Goal: Task Accomplishment & Management: Use online tool/utility

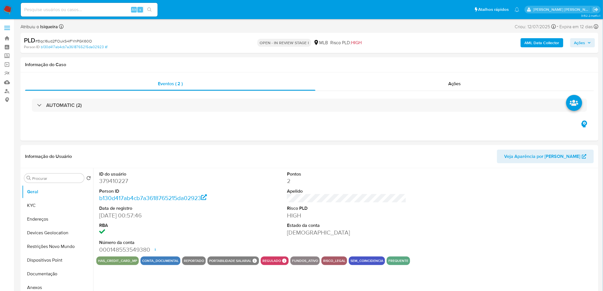
select select "10"
click at [400, 210] on dt "Risco PLD" at bounding box center [346, 208] width 119 height 6
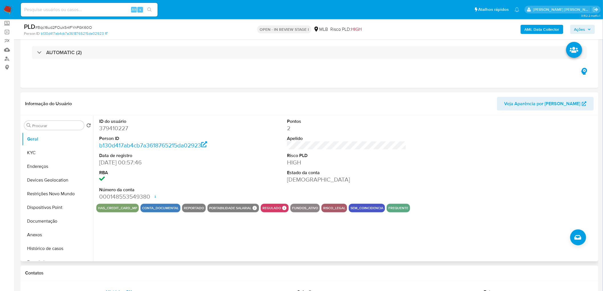
scroll to position [63, 0]
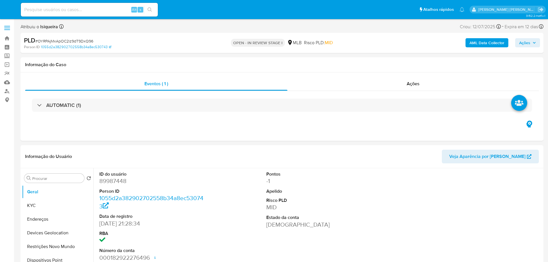
select select "10"
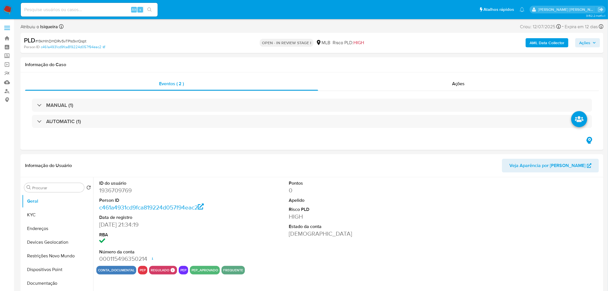
select select "10"
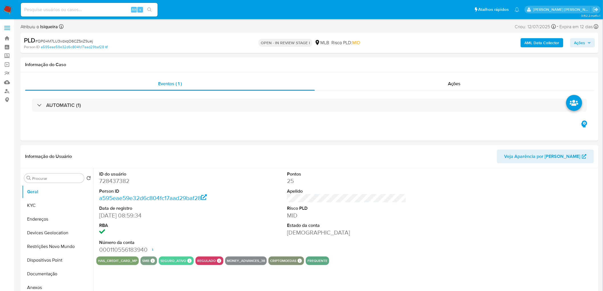
select select "10"
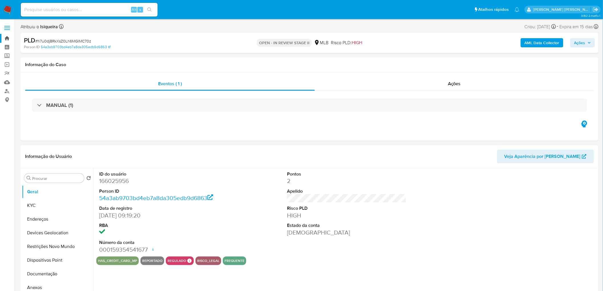
select select "10"
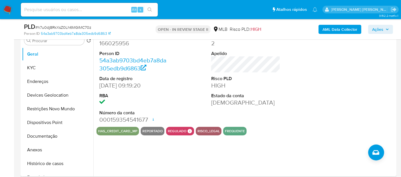
scroll to position [127, 0]
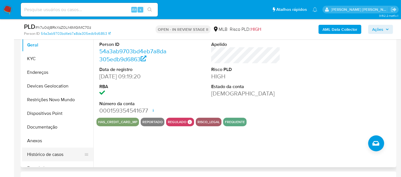
click at [41, 103] on button "Histórico de casos" at bounding box center [55, 155] width 67 height 14
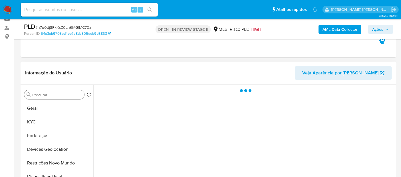
scroll to position [63, 0]
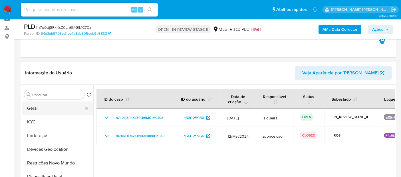
click at [37, 103] on button "Geral" at bounding box center [55, 109] width 67 height 14
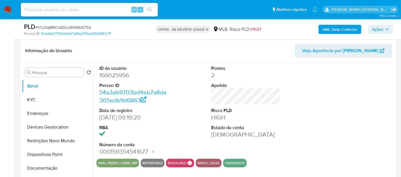
scroll to position [127, 0]
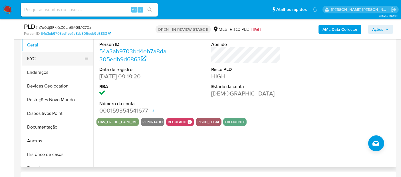
click at [54, 60] on button "KYC" at bounding box center [55, 59] width 67 height 14
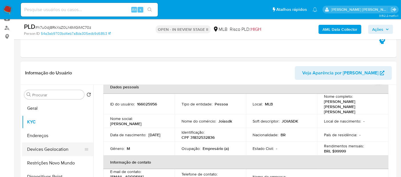
scroll to position [63, 0]
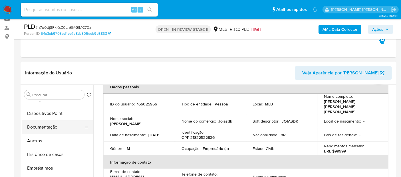
click at [52, 103] on button "Documentação" at bounding box center [55, 127] width 67 height 14
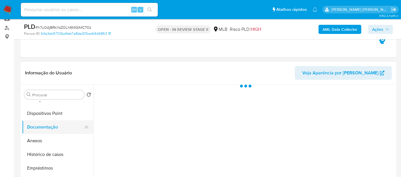
scroll to position [0, 0]
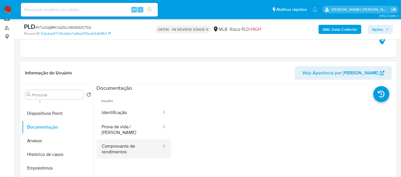
click at [127, 103] on button "Comprovante de rendimentos" at bounding box center [129, 148] width 66 height 19
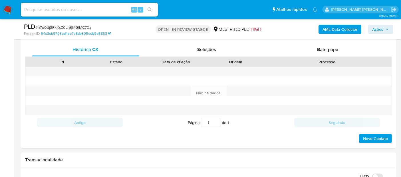
scroll to position [348, 0]
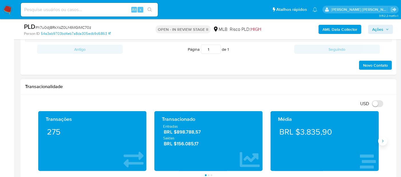
click at [265, 103] on icon "Siguiente" at bounding box center [382, 141] width 5 height 5
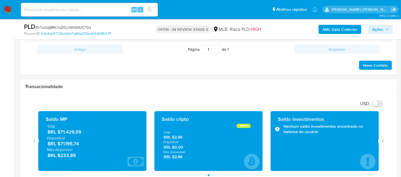
drag, startPoint x: 84, startPoint y: 144, endPoint x: 60, endPoint y: 144, distance: 24.0
click at [60, 103] on span "BRL $71.195,74" at bounding box center [93, 144] width 90 height 7
click at [265, 103] on icon "Siguiente" at bounding box center [382, 141] width 5 height 5
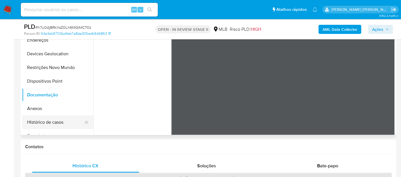
scroll to position [158, 0]
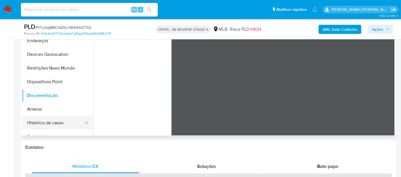
click at [53, 103] on button "Histórico de casos" at bounding box center [55, 123] width 67 height 14
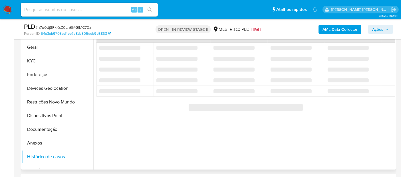
scroll to position [63, 0]
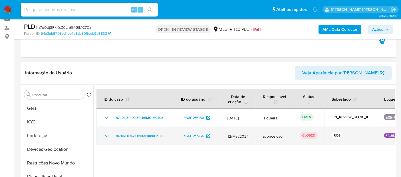
click at [106, 103] on icon "Mostrar/Ocultar" at bounding box center [106, 136] width 7 height 7
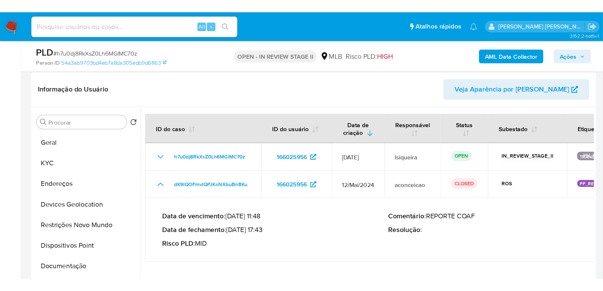
scroll to position [95, 0]
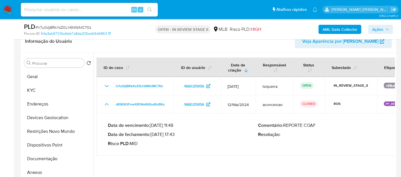
drag, startPoint x: 176, startPoint y: 134, endPoint x: 153, endPoint y: 134, distance: 22.8
click at [153, 103] on p "Data de fechamento : 03/06/2024 17:43" at bounding box center [183, 135] width 150 height 6
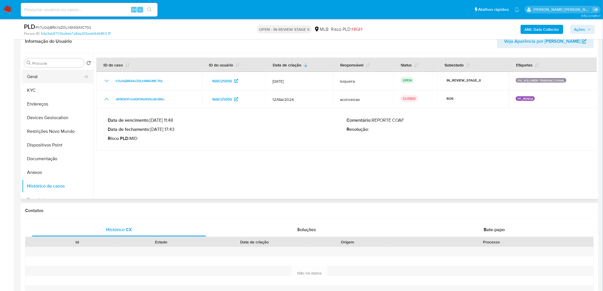
click at [48, 80] on button "Geral" at bounding box center [55, 77] width 67 height 14
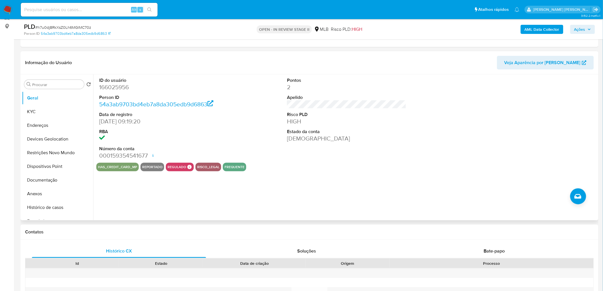
scroll to position [63, 0]
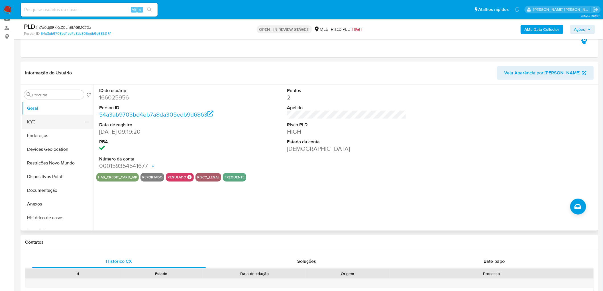
click at [37, 103] on button "KYC" at bounding box center [55, 122] width 67 height 14
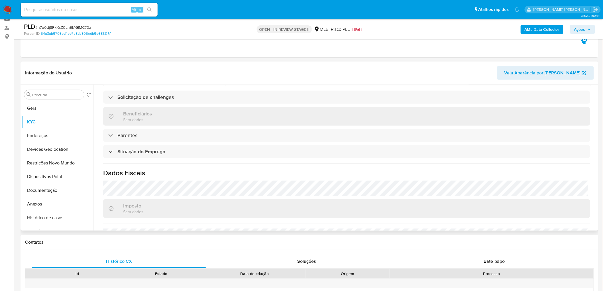
scroll to position [237, 0]
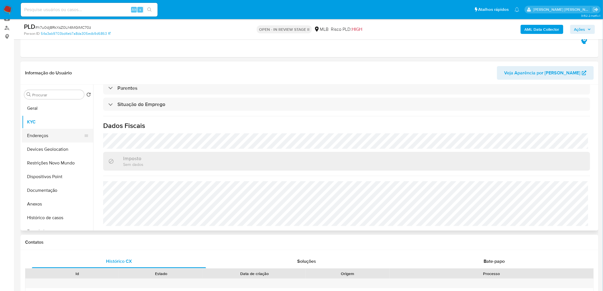
click at [37, 103] on button "Endereços" at bounding box center [55, 136] width 67 height 14
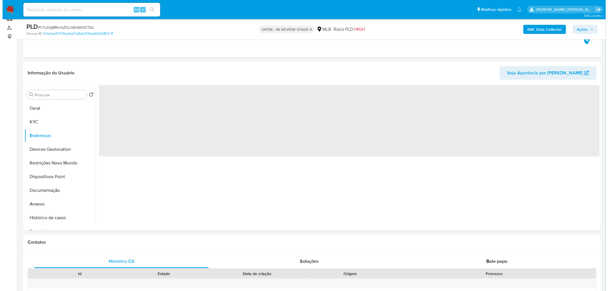
scroll to position [0, 0]
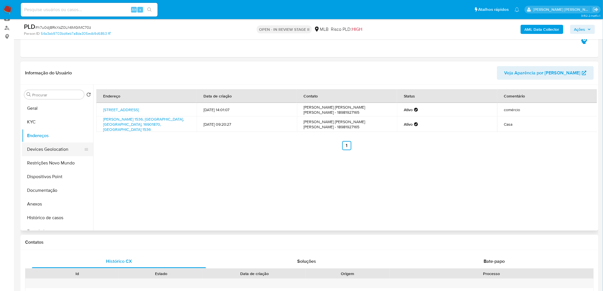
click at [56, 103] on button "Devices Geolocation" at bounding box center [55, 150] width 67 height 14
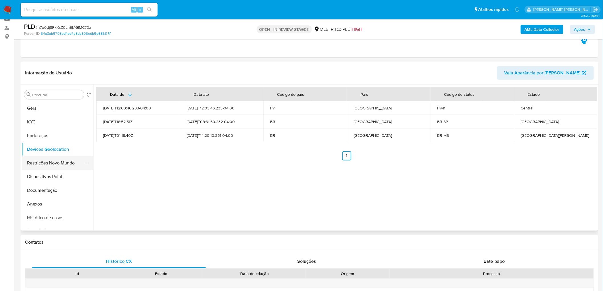
click at [60, 103] on button "Restrições Novo Mundo" at bounding box center [55, 163] width 67 height 14
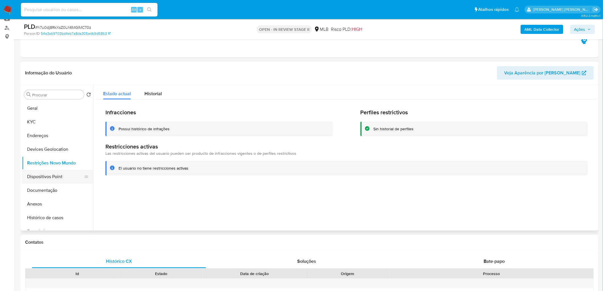
click at [42, 103] on button "Dispositivos Point" at bounding box center [55, 177] width 67 height 14
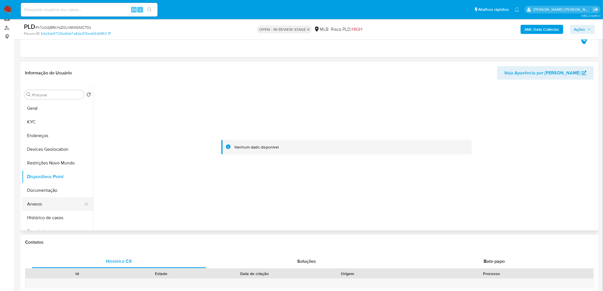
click at [40, 103] on button "Anexos" at bounding box center [55, 204] width 67 height 14
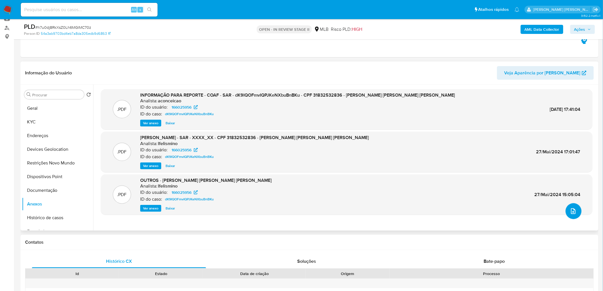
click at [265, 103] on icon "upload-file" at bounding box center [573, 211] width 5 height 6
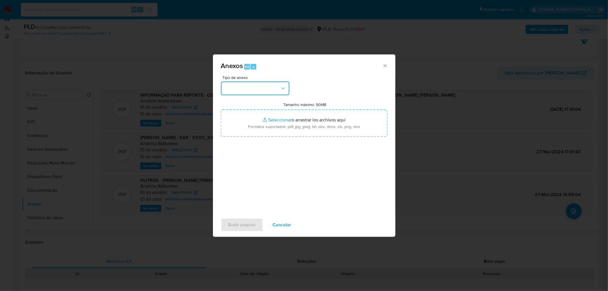
click at [265, 86] on button "button" at bounding box center [255, 89] width 68 height 14
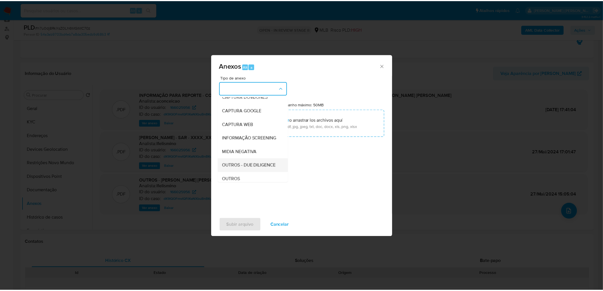
scroll to position [32, 0]
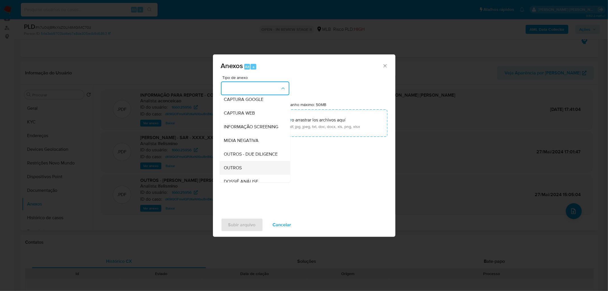
click at [237, 103] on div "OUTROS" at bounding box center [253, 168] width 58 height 14
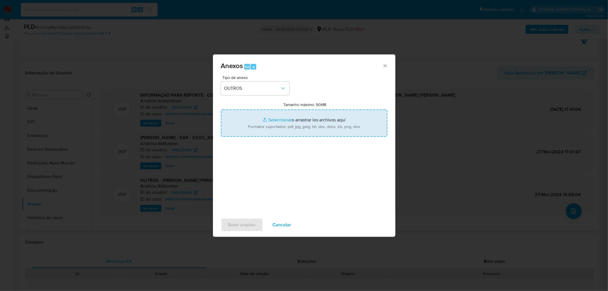
click at [265, 103] on input "Tamanho máximo: 50MB Seleccionar archivos" at bounding box center [304, 123] width 167 height 27
type input "C:\fakepath\Mulan 166025956_2025_08_13_14_14_09.xlsx"
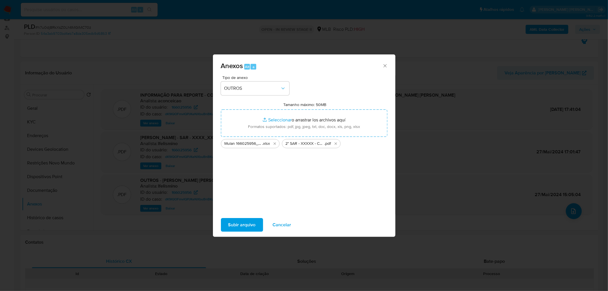
click at [244, 103] on span "Subir arquivo" at bounding box center [241, 225] width 27 height 13
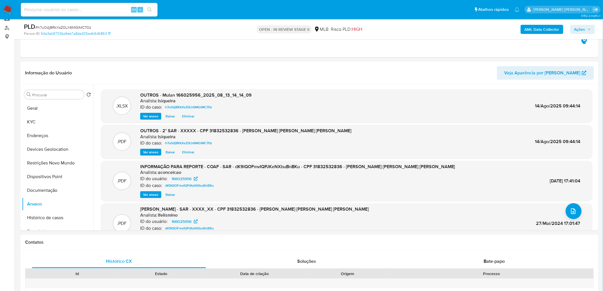
click at [265, 32] on span "Ações" at bounding box center [580, 29] width 11 height 9
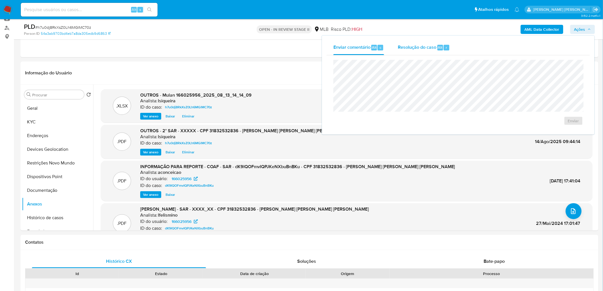
click at [265, 51] on div "Resolução do caso Alt r" at bounding box center [424, 47] width 52 height 15
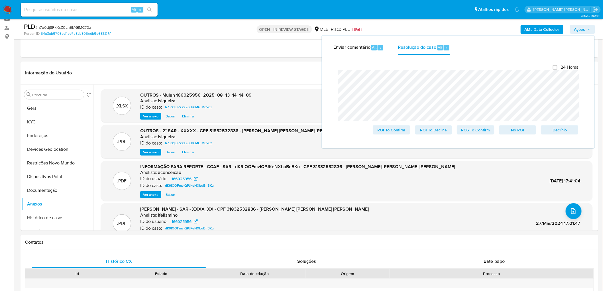
click at [62, 25] on span "# h7u0dj8RkXsZ0Lh6MGlMC70z" at bounding box center [63, 28] width 56 height 6
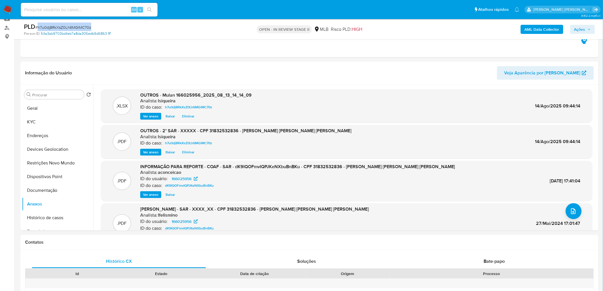
copy span "h7u0dj8RkXsZ0Lh6MGlMC70z"
click at [265, 27] on span "Ações" at bounding box center [580, 29] width 11 height 9
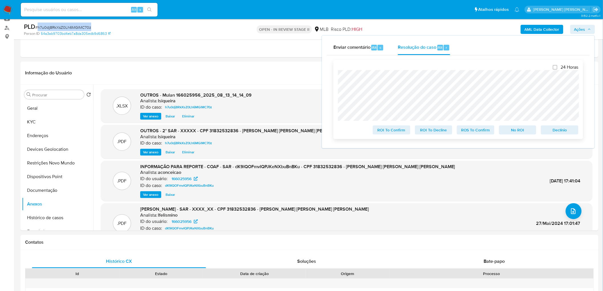
click at [265, 103] on span "Declínio" at bounding box center [560, 130] width 30 height 8
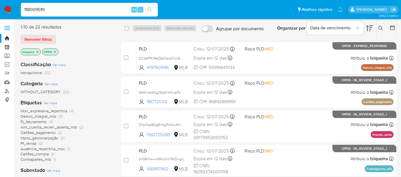
type input "118009519"
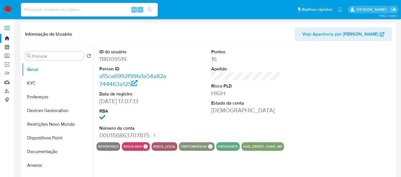
select select "10"
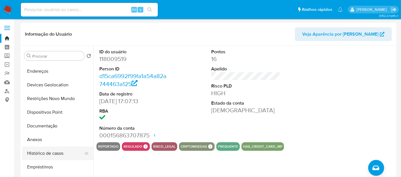
scroll to position [32, 0]
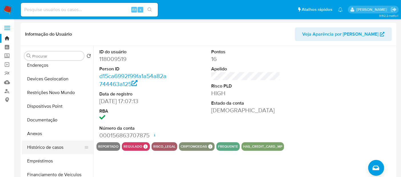
click at [48, 151] on button "Histórico de casos" at bounding box center [55, 148] width 67 height 14
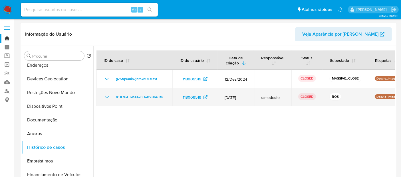
click at [103, 101] on td "fCJEXvEJWddwbUnBYzlt4zDP" at bounding box center [134, 97] width 76 height 18
click at [106, 97] on icon "Mostrar/Ocultar" at bounding box center [106, 97] width 7 height 7
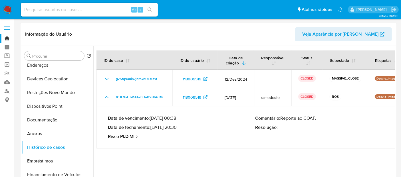
drag, startPoint x: 153, startPoint y: 127, endPoint x: 173, endPoint y: 127, distance: 19.4
click at [173, 127] on p "Data de fechamento : 27/11/2024 20:30" at bounding box center [181, 128] width 147 height 6
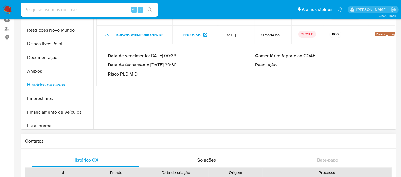
scroll to position [63, 0]
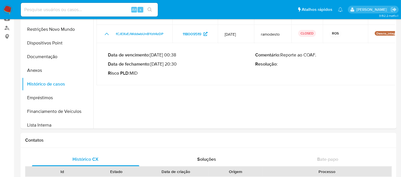
click at [7, 11] on img at bounding box center [8, 10] width 10 height 10
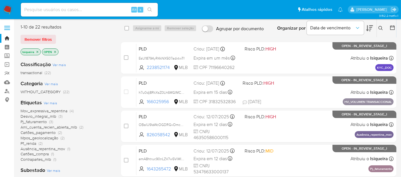
click at [36, 52] on icon "close-filter" at bounding box center [37, 51] width 3 height 3
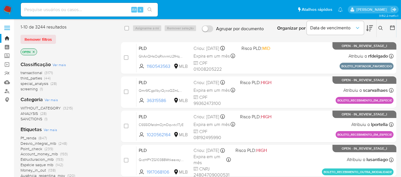
click at [379, 27] on icon at bounding box center [380, 28] width 5 height 5
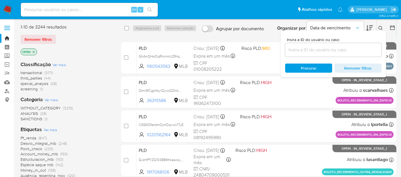
click at [341, 50] on input at bounding box center [333, 49] width 96 height 7
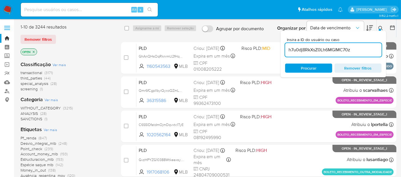
type input "h7u0dj8RkXsZ0Lh6MGlMC70z"
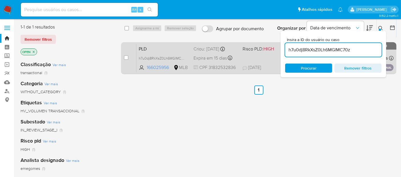
click at [251, 59] on div "PLD h7u0dj8RkXsZ0Lh6MGlMC70z 166025956 MLB Risco PLD: HIGH Criou: 15/07/2025 Cr…" at bounding box center [264, 58] width 257 height 29
click at [126, 59] on input "checkbox" at bounding box center [126, 57] width 5 height 5
checkbox input "true"
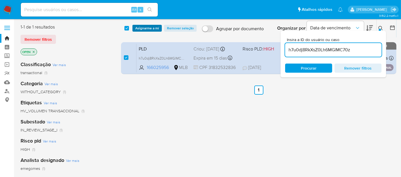
click at [138, 28] on span "Asignarme a mí" at bounding box center [147, 28] width 24 height 6
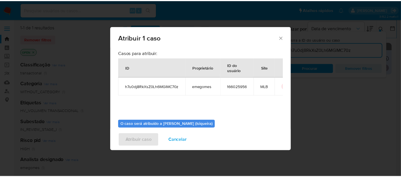
scroll to position [29, 0]
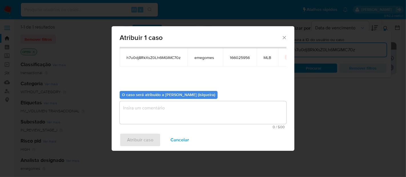
click at [166, 114] on textarea "assign-modal" at bounding box center [202, 112] width 167 height 23
click at [137, 137] on span "Atribuir caso" at bounding box center [140, 140] width 26 height 13
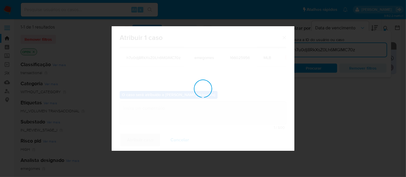
checkbox input "false"
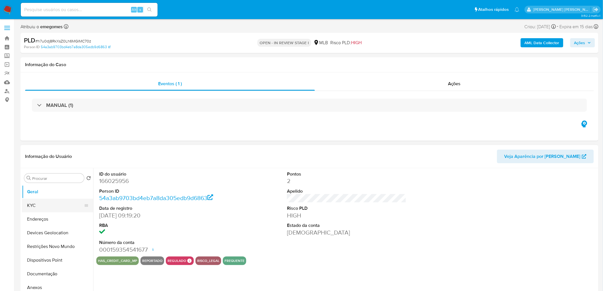
select select "10"
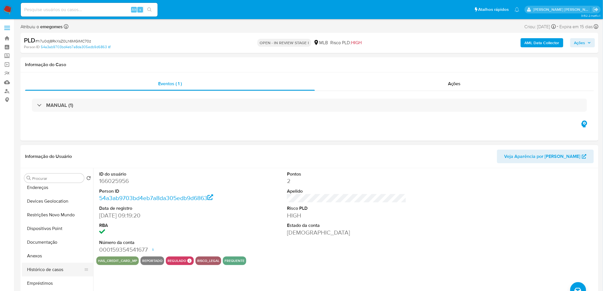
click at [53, 271] on button "Histórico de casos" at bounding box center [55, 270] width 67 height 14
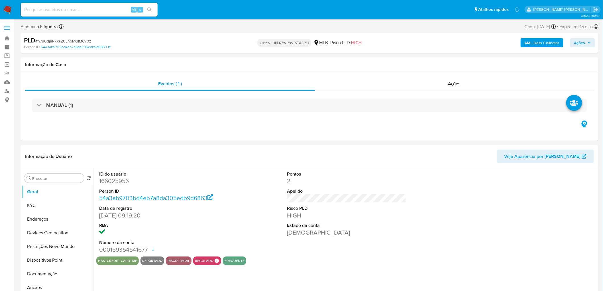
select select "10"
click at [42, 203] on button "KYC" at bounding box center [55, 206] width 67 height 14
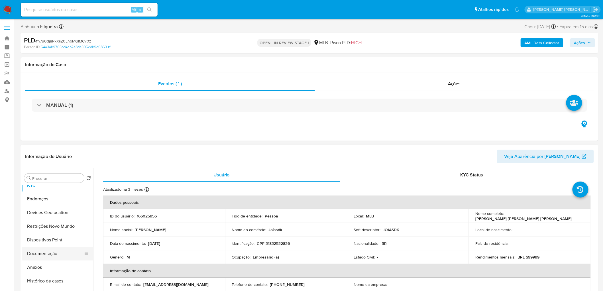
scroll to position [32, 0]
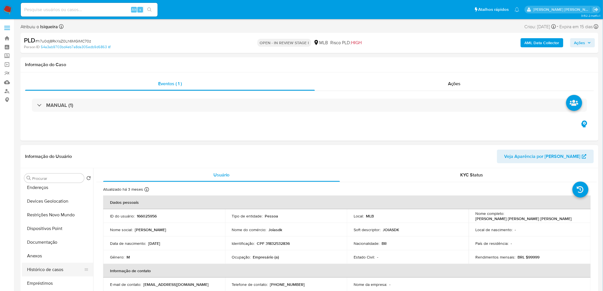
click at [50, 271] on button "Histórico de casos" at bounding box center [55, 270] width 67 height 14
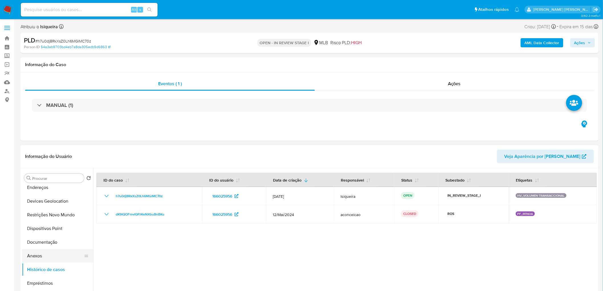
click at [49, 258] on button "Anexos" at bounding box center [55, 256] width 67 height 14
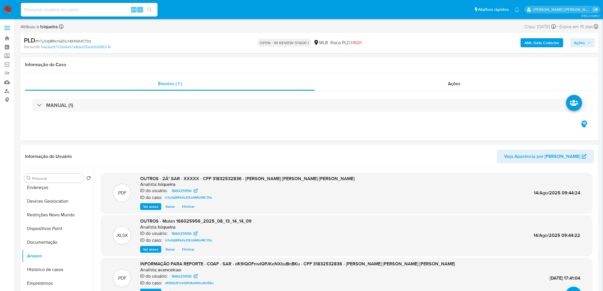
click at [587, 41] on span "Ações" at bounding box center [583, 43] width 17 height 8
click at [424, 66] on div "Resolução do caso Alt r" at bounding box center [424, 61] width 52 height 15
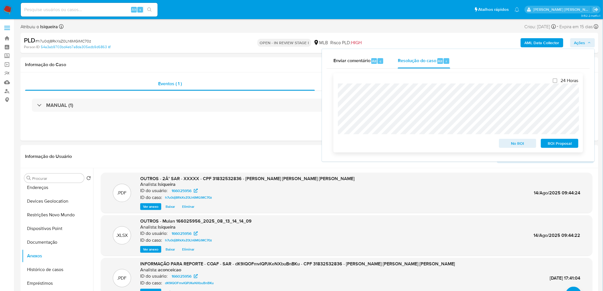
click at [557, 142] on span "ROI Proposal" at bounding box center [560, 143] width 30 height 8
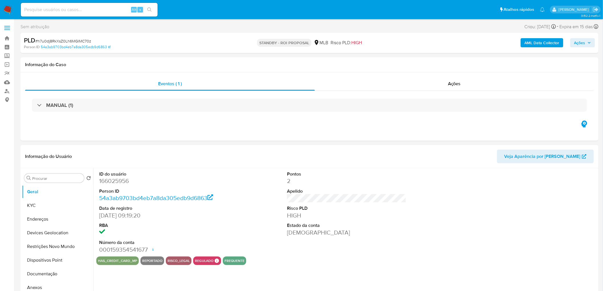
select select "10"
click at [415, 79] on div "Ações" at bounding box center [454, 84] width 279 height 14
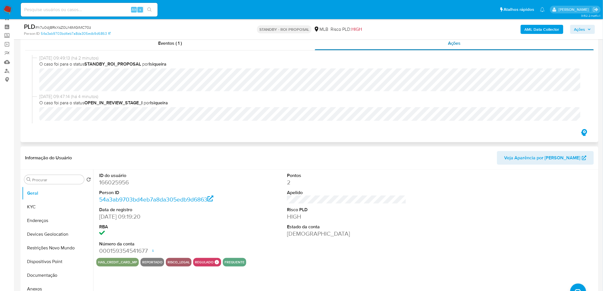
scroll to position [32, 0]
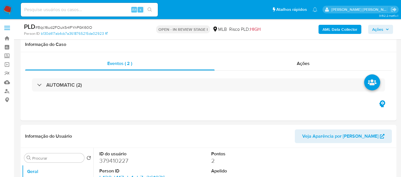
select select "10"
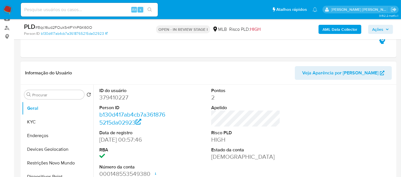
click at [179, 110] on div "ID do usuário 379410227 Person ID b130d417ab4cb7a3618765215da02923 Data de regi…" at bounding box center [245, 133] width 298 height 96
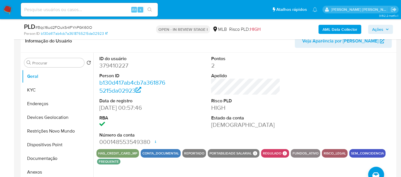
scroll to position [127, 0]
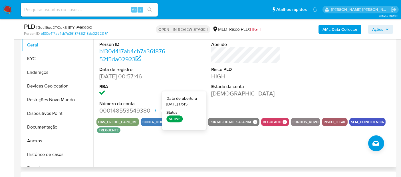
click at [291, 92] on div "ID do usuário 379410227 Person ID b130d417ab4cb7a3618765215da02923 Data de regi…" at bounding box center [245, 69] width 298 height 96
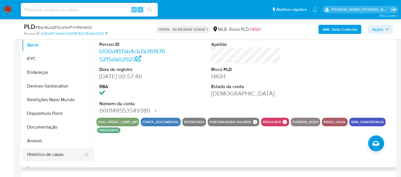
click at [50, 154] on button "Histórico de casos" at bounding box center [55, 155] width 67 height 14
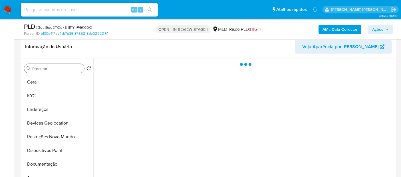
scroll to position [63, 0]
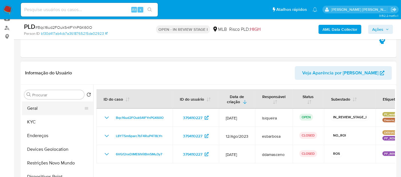
click at [43, 106] on button "Geral" at bounding box center [55, 109] width 67 height 14
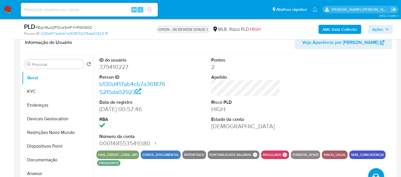
scroll to position [127, 0]
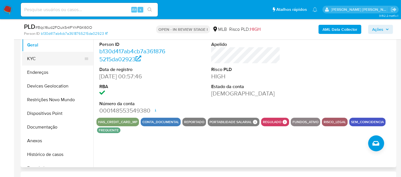
click at [50, 58] on button "KYC" at bounding box center [55, 59] width 67 height 14
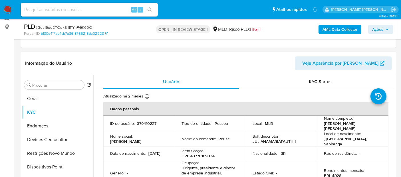
scroll to position [63, 0]
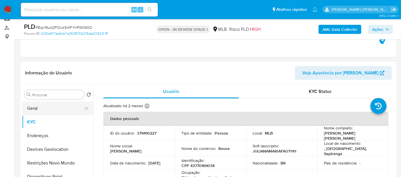
click at [37, 111] on button "Geral" at bounding box center [55, 109] width 67 height 14
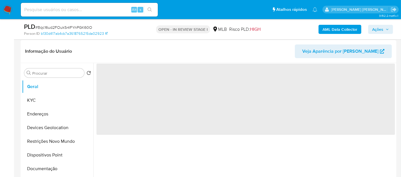
scroll to position [95, 0]
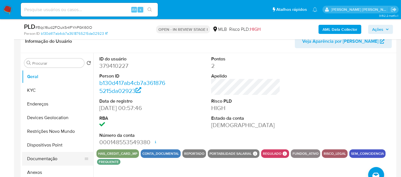
click at [50, 155] on button "Documentação" at bounding box center [55, 159] width 67 height 14
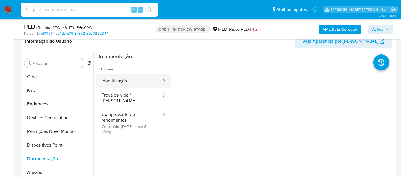
click at [116, 83] on button "Identificação" at bounding box center [129, 81] width 66 height 15
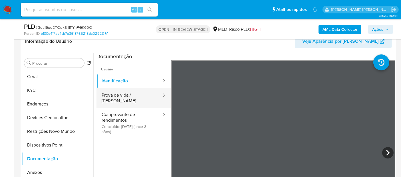
click at [119, 96] on button "Prova de vida / Selfie" at bounding box center [129, 97] width 66 height 19
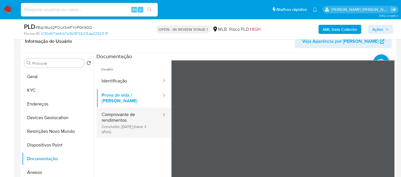
click at [119, 126] on button "Comprovante de rendimentos Concluído: 09/11/2022 (hace 3 años)" at bounding box center [129, 123] width 66 height 30
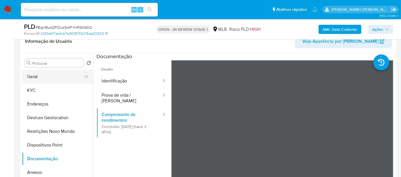
click at [45, 79] on button "Geral" at bounding box center [55, 77] width 67 height 14
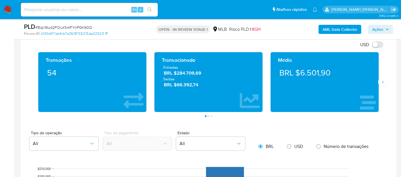
scroll to position [412, 0]
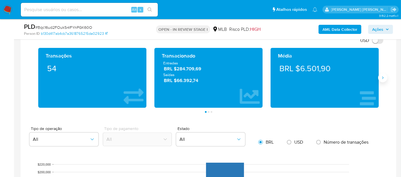
click at [385, 77] on button "Siguiente" at bounding box center [382, 77] width 9 height 9
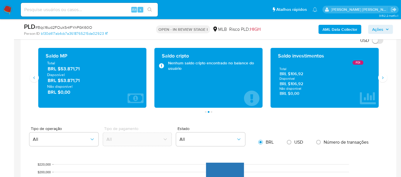
drag, startPoint x: 92, startPoint y: 81, endPoint x: 61, endPoint y: 80, distance: 30.8
click at [61, 80] on span "BRL $53.871,71" at bounding box center [93, 80] width 90 height 7
click at [383, 76] on icon "Siguiente" at bounding box center [382, 78] width 5 height 5
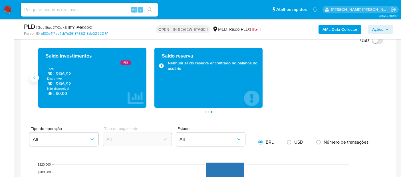
click at [35, 76] on icon "Anterior" at bounding box center [34, 78] width 5 height 5
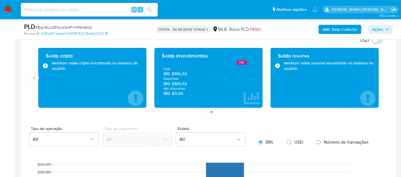
drag, startPoint x: 35, startPoint y: 76, endPoint x: 32, endPoint y: 84, distance: 8.4
click at [32, 84] on div "Transações 54 Transacionado Entradas BRL $284.709,69 Saídas BRL $66.392,74 Médi…" at bounding box center [208, 80] width 366 height 65
click at [32, 78] on icon "Anterior" at bounding box center [34, 78] width 5 height 5
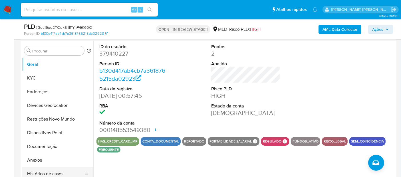
scroll to position [95, 0]
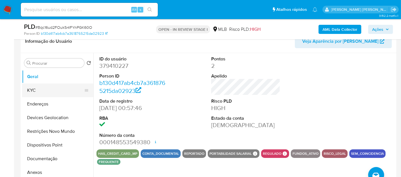
click at [45, 88] on button "KYC" at bounding box center [55, 91] width 67 height 14
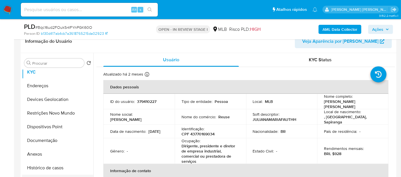
scroll to position [32, 0]
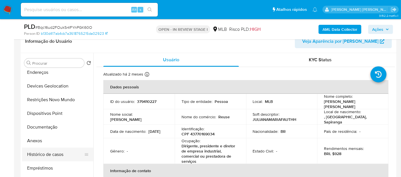
click at [52, 153] on button "Histórico de casos" at bounding box center [55, 155] width 67 height 14
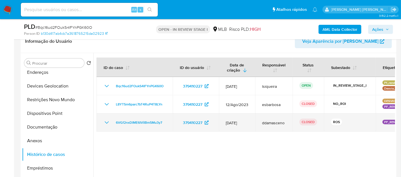
click at [109, 120] on icon "Mostrar/Ocultar" at bounding box center [106, 122] width 7 height 7
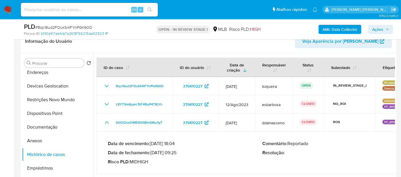
drag, startPoint x: 176, startPoint y: 154, endPoint x: 152, endPoint y: 155, distance: 23.7
click at [152, 155] on p "Data de fechamento : 18/05/2022 09:25" at bounding box center [185, 153] width 154 height 6
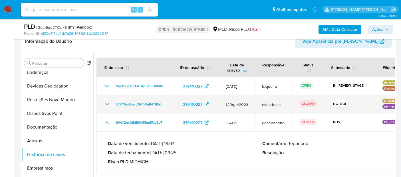
click at [106, 104] on icon "Mostrar/Ocultar" at bounding box center [106, 104] width 7 height 7
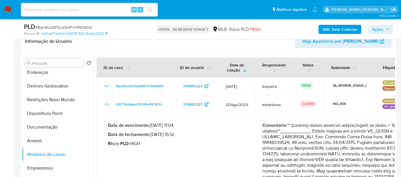
drag, startPoint x: 176, startPoint y: 135, endPoint x: 153, endPoint y: 133, distance: 23.1
click at [153, 133] on p "Data de fechamento : 29/08/2023 15:12" at bounding box center [185, 135] width 154 height 6
click at [44, 125] on button "Documentação" at bounding box center [55, 127] width 67 height 14
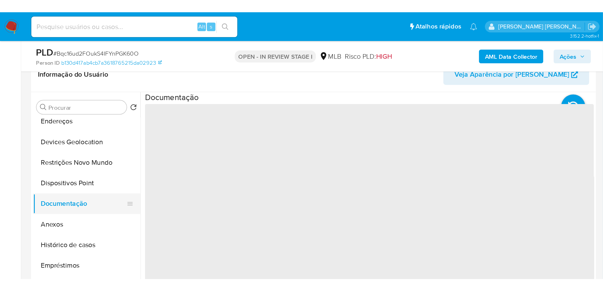
scroll to position [0, 0]
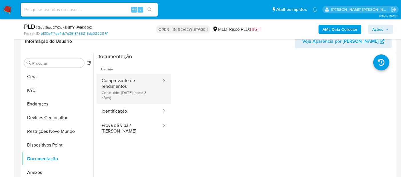
click at [143, 80] on button "Comprovante de rendimentos Concluído: 09/11/2022 (hace 3 años)" at bounding box center [129, 89] width 66 height 30
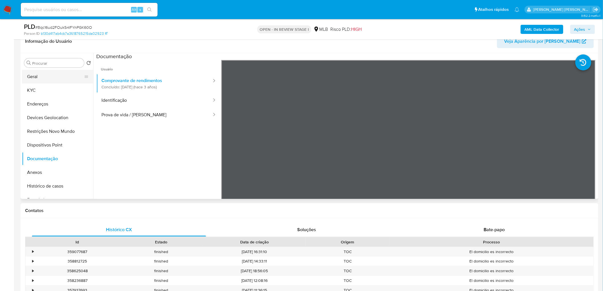
click at [50, 81] on button "Geral" at bounding box center [55, 77] width 67 height 14
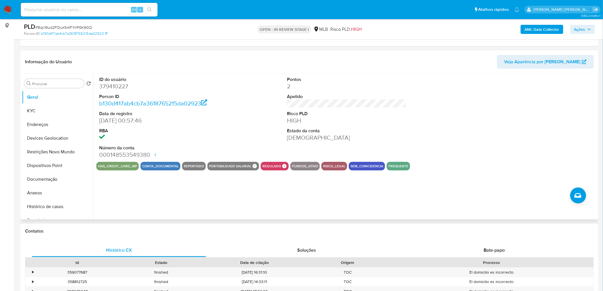
scroll to position [63, 0]
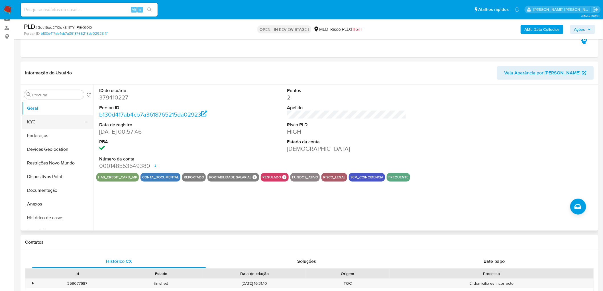
click at [36, 118] on button "KYC" at bounding box center [55, 122] width 67 height 14
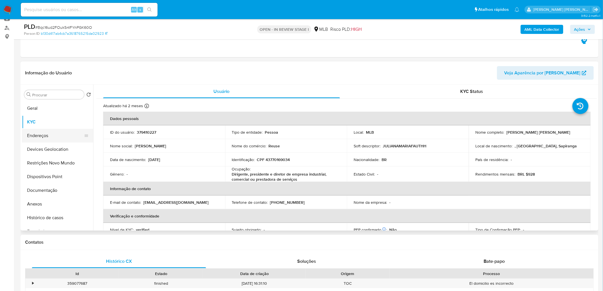
click at [26, 136] on button "Endereços" at bounding box center [55, 136] width 67 height 14
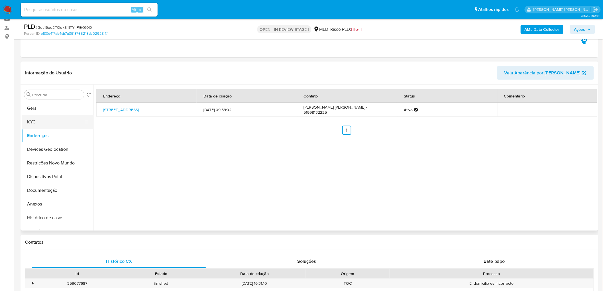
click at [41, 123] on button "KYC" at bounding box center [55, 122] width 67 height 14
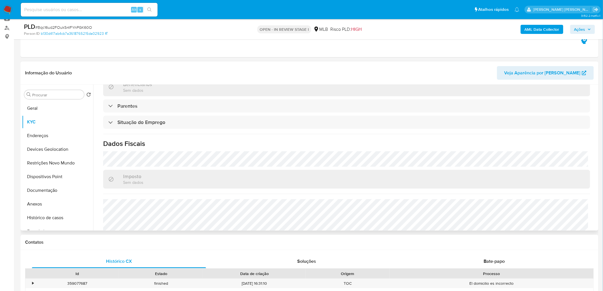
scroll to position [239, 0]
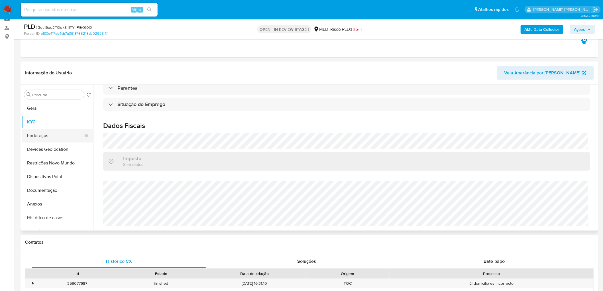
click at [55, 136] on button "Endereços" at bounding box center [55, 136] width 67 height 14
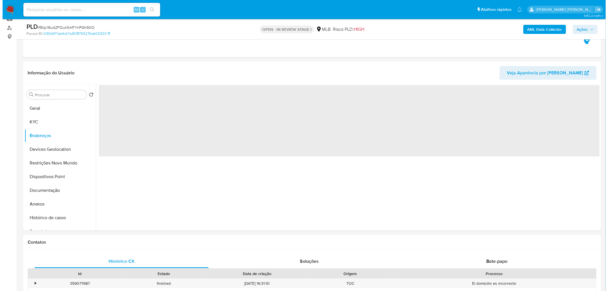
scroll to position [0, 0]
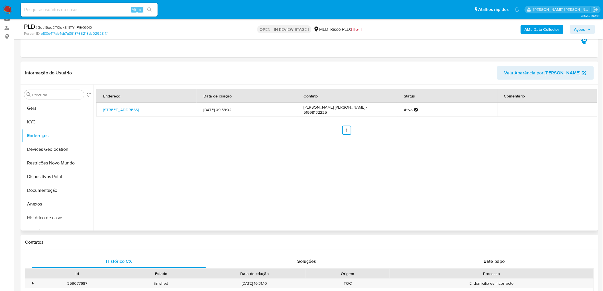
click at [284, 177] on div "Endereço Data de criação Contato Status Comentário Ruaprofessoranairpedrolinama…" at bounding box center [345, 158] width 504 height 146
click at [44, 154] on button "Devices Geolocation" at bounding box center [55, 150] width 67 height 14
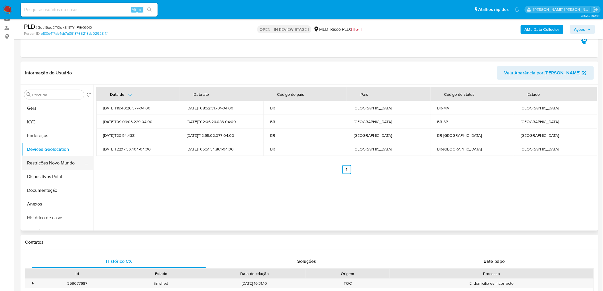
click at [54, 164] on button "Restrições Novo Mundo" at bounding box center [55, 163] width 67 height 14
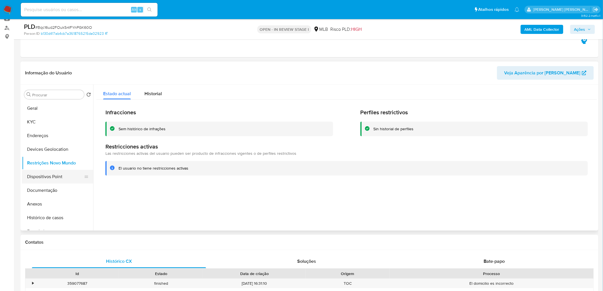
click at [42, 176] on button "Dispositivos Point" at bounding box center [55, 177] width 67 height 14
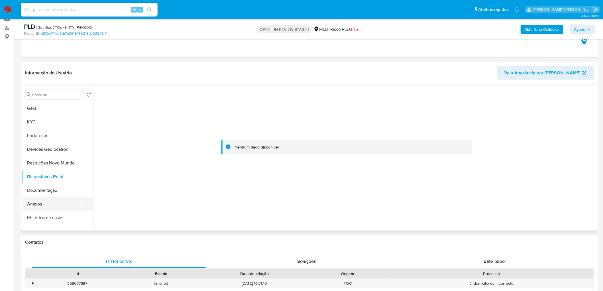
click at [45, 177] on button "Anexos" at bounding box center [55, 204] width 67 height 14
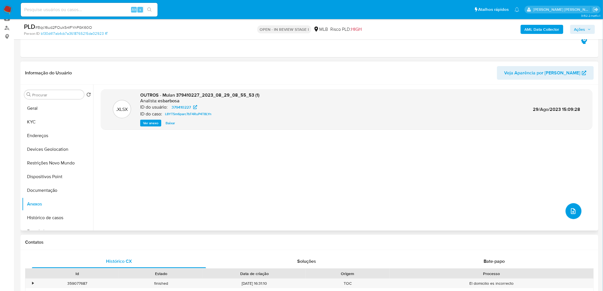
click at [400, 177] on icon "upload-file" at bounding box center [573, 211] width 5 height 6
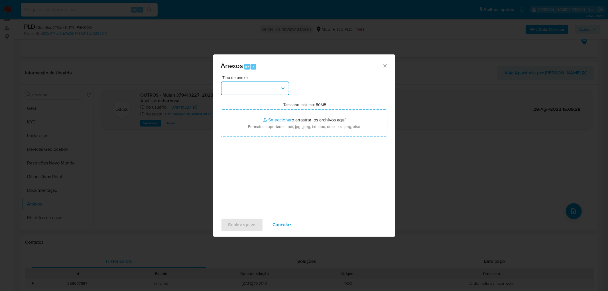
click at [275, 86] on button "button" at bounding box center [255, 89] width 68 height 14
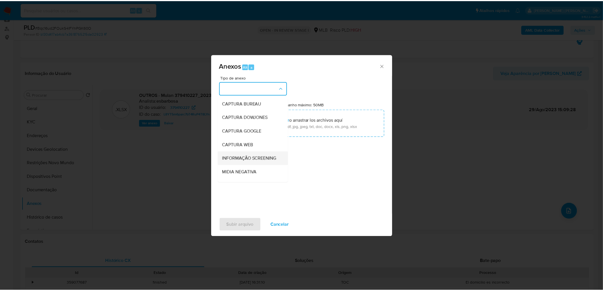
scroll to position [32, 0]
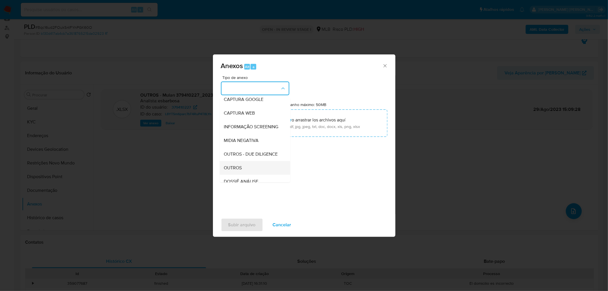
click at [241, 171] on span "OUTROS" at bounding box center [233, 168] width 18 height 6
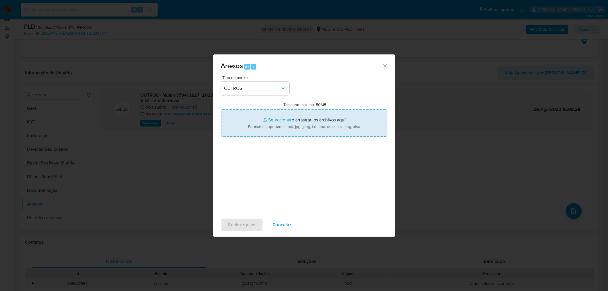
click at [305, 127] on input "Tamanho máximo: 50MB Seleccionar archivos" at bounding box center [304, 123] width 167 height 27
type input "C:\fakepath\Mulan 379410227_2025_08_13_14_13_08.xlsx"
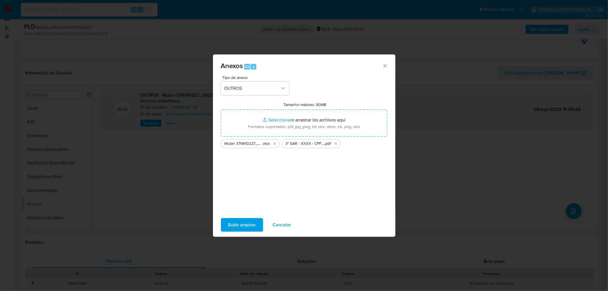
click at [243, 177] on span "Subir arquivo" at bounding box center [241, 225] width 27 height 13
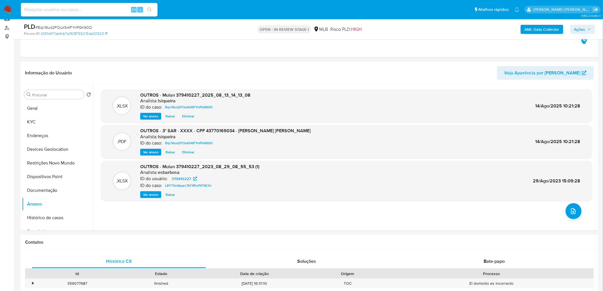
click at [400, 31] on span "Ações" at bounding box center [583, 29] width 17 height 8
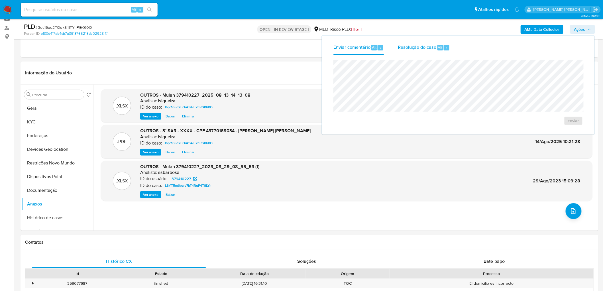
click at [400, 47] on span "Resolução do caso" at bounding box center [417, 47] width 38 height 7
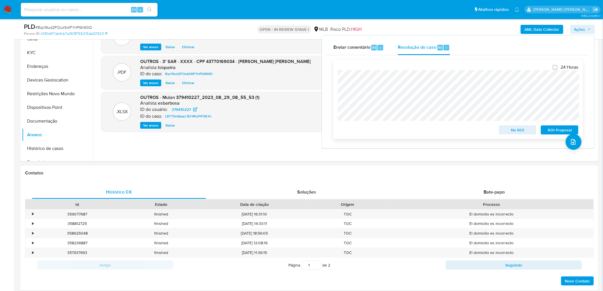
scroll to position [158, 0]
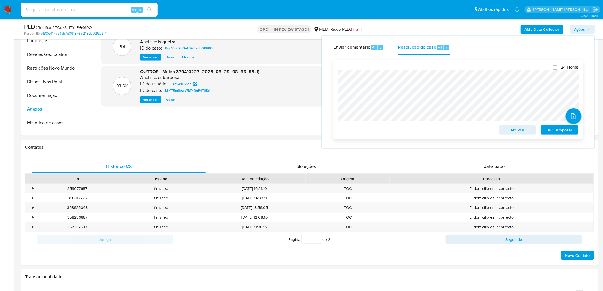
click at [400, 133] on button "ROI Proposal" at bounding box center [560, 129] width 38 height 9
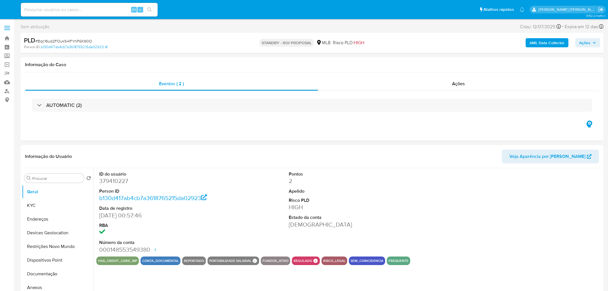
select select "10"
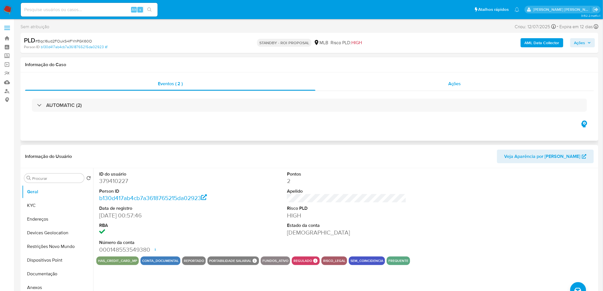
click at [469, 84] on div "Ações" at bounding box center [455, 84] width 279 height 14
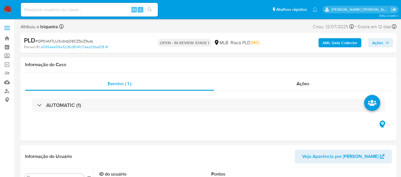
select select "10"
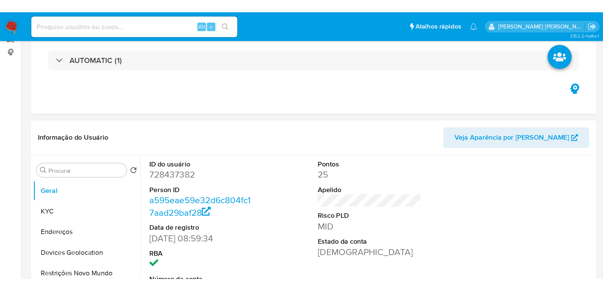
scroll to position [95, 0]
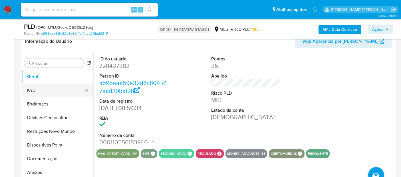
click at [60, 87] on button "KYC" at bounding box center [55, 91] width 67 height 14
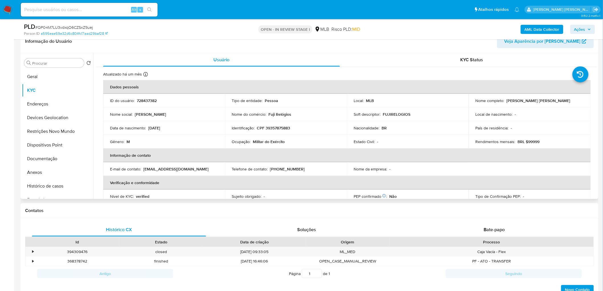
click at [380, 76] on div "Atualizado há um mês Criado: [DATE] 01:15:29 Atualizado: [DATE] 12:14:54" at bounding box center [339, 75] width 473 height 7
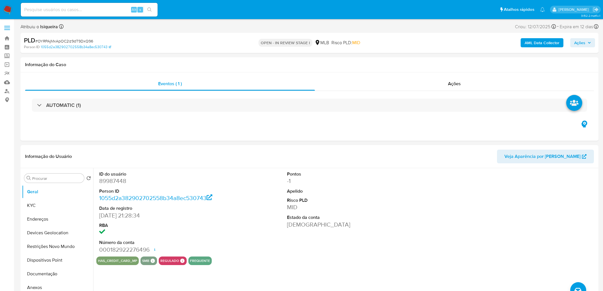
select select "10"
click at [53, 204] on button "KYC" at bounding box center [55, 206] width 67 height 14
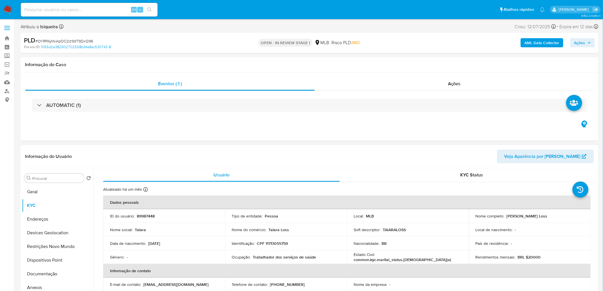
click at [272, 242] on p "CPF 11713055759" at bounding box center [272, 243] width 31 height 5
copy p "11713055759"
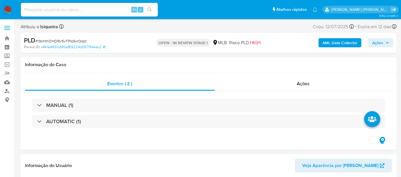
select select "10"
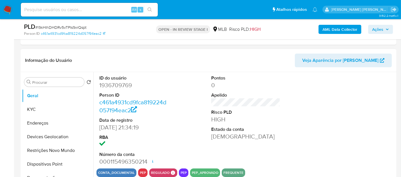
scroll to position [95, 0]
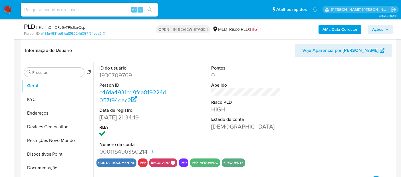
click at [279, 141] on div "Pontos 0 Apelido Risco PLD HIGH Estado da conta [PERSON_NAME]" at bounding box center [245, 110] width 75 height 96
click at [47, 98] on button "KYC" at bounding box center [55, 100] width 67 height 14
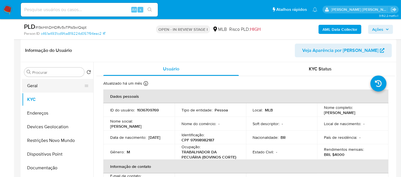
click at [46, 89] on button "Geral" at bounding box center [55, 86] width 67 height 14
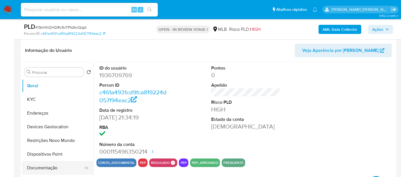
click at [52, 166] on button "Documentação" at bounding box center [55, 168] width 67 height 14
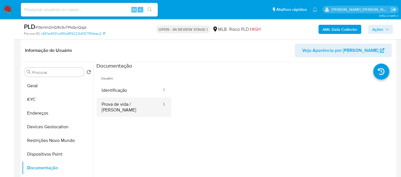
click at [113, 106] on button "Prova de vida / [PERSON_NAME]" at bounding box center [129, 107] width 66 height 19
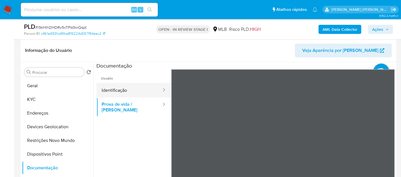
click at [125, 92] on button "Identificação" at bounding box center [129, 90] width 66 height 15
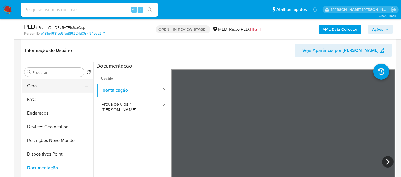
click at [45, 84] on button "Geral" at bounding box center [55, 86] width 67 height 14
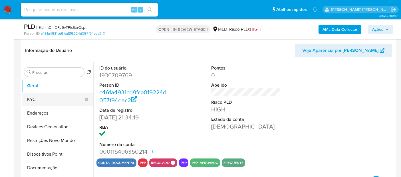
click at [47, 98] on button "KYC" at bounding box center [55, 100] width 67 height 14
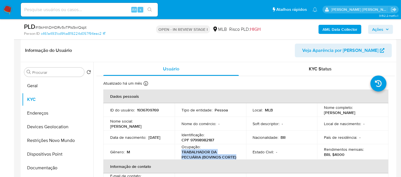
drag, startPoint x: 236, startPoint y: 159, endPoint x: 179, endPoint y: 153, distance: 57.3
click at [179, 153] on td "Ocupação : TRABALHADOR DA PECUÁRIA (BOVINOS CORTE)" at bounding box center [210, 151] width 71 height 15
copy p "TRABALHADOR DA PECUÁRIA (BOVINOS CORTE)"
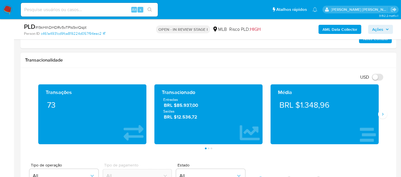
scroll to position [380, 0]
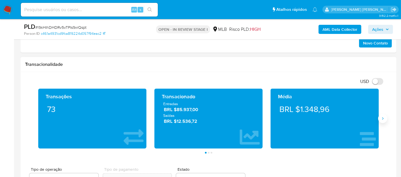
click at [385, 117] on button "Siguiente" at bounding box center [382, 118] width 9 height 9
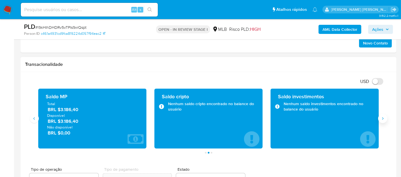
click at [385, 118] on button "Siguiente" at bounding box center [382, 118] width 9 height 9
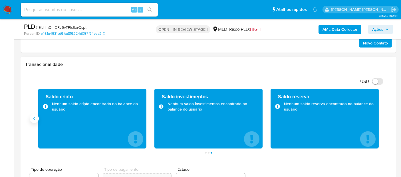
click at [37, 119] on button "Anterior" at bounding box center [34, 118] width 9 height 9
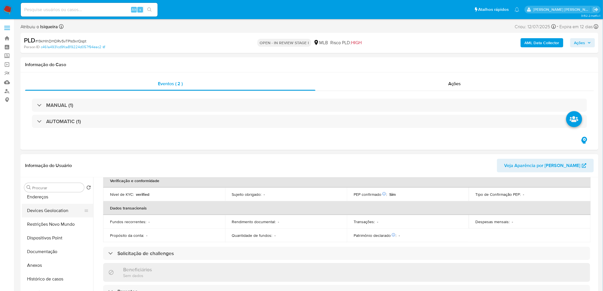
scroll to position [0, 0]
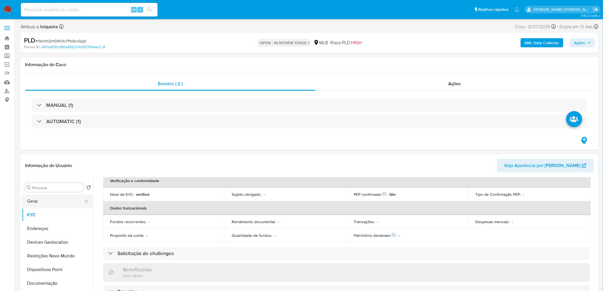
click at [55, 177] on button "Geral" at bounding box center [55, 201] width 67 height 14
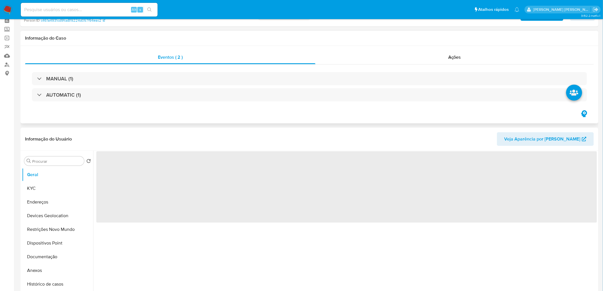
scroll to position [63, 0]
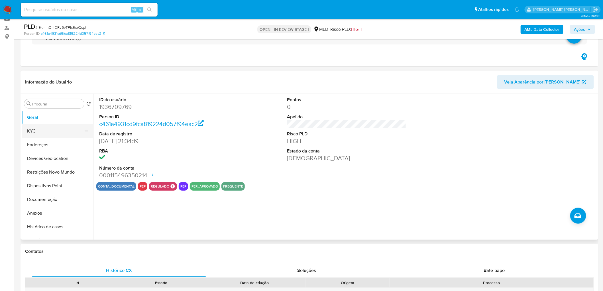
click at [72, 132] on button "KYC" at bounding box center [55, 131] width 67 height 14
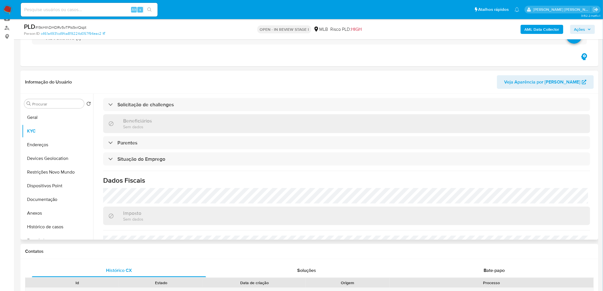
scroll to position [237, 0]
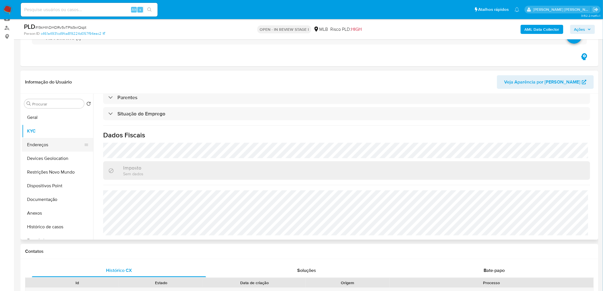
drag, startPoint x: 53, startPoint y: 147, endPoint x: 41, endPoint y: 149, distance: 11.6
click at [53, 147] on button "Endereços" at bounding box center [55, 145] width 67 height 14
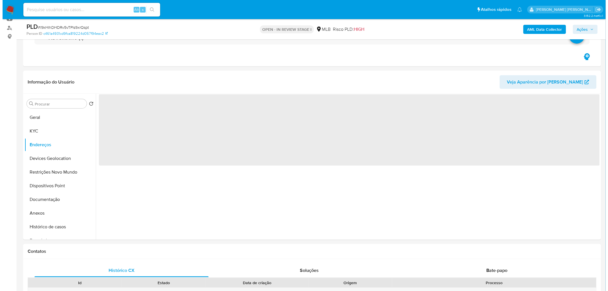
scroll to position [0, 0]
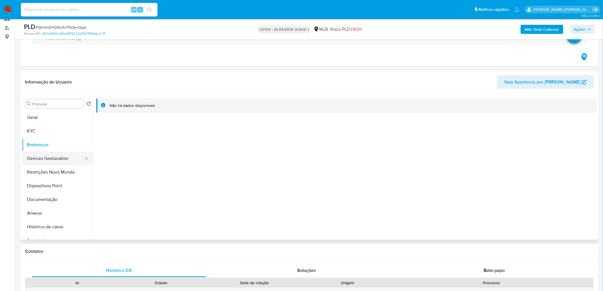
click at [54, 159] on button "Devices Geolocation" at bounding box center [55, 159] width 67 height 14
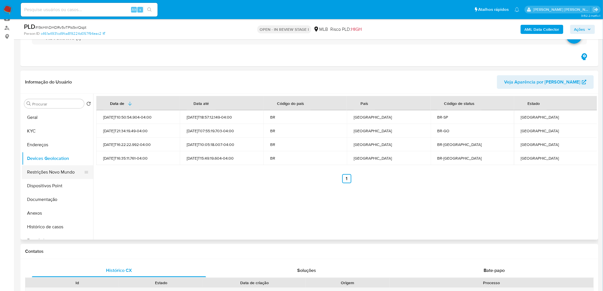
drag, startPoint x: 32, startPoint y: 174, endPoint x: 43, endPoint y: 175, distance: 10.6
click at [32, 174] on button "Restrições Novo Mundo" at bounding box center [55, 172] width 67 height 14
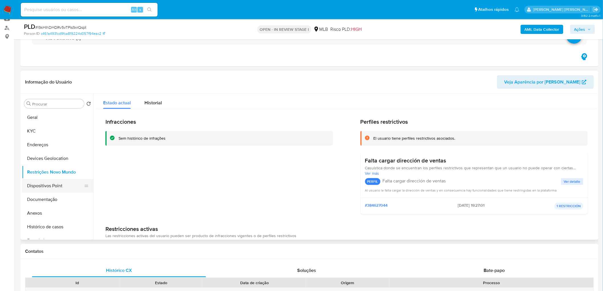
click at [44, 177] on button "Dispositivos Point" at bounding box center [55, 186] width 67 height 14
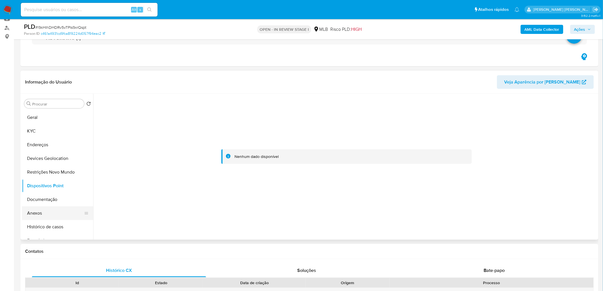
click at [52, 177] on button "Anexos" at bounding box center [55, 213] width 67 height 14
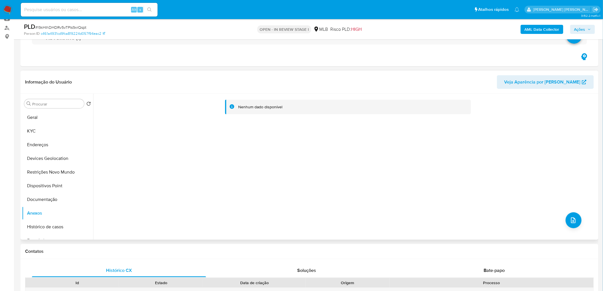
click at [400, 177] on div "Nenhum dado disponível" at bounding box center [345, 167] width 504 height 146
click at [400, 177] on icon "upload-file" at bounding box center [573, 221] width 5 height 6
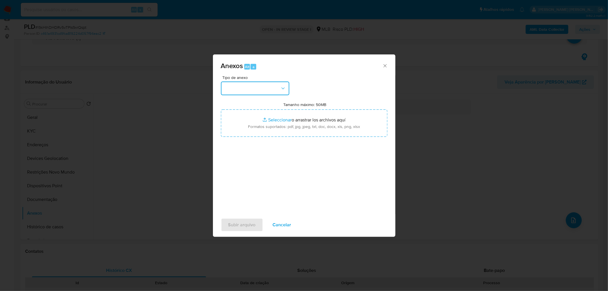
click at [254, 87] on button "button" at bounding box center [255, 89] width 68 height 14
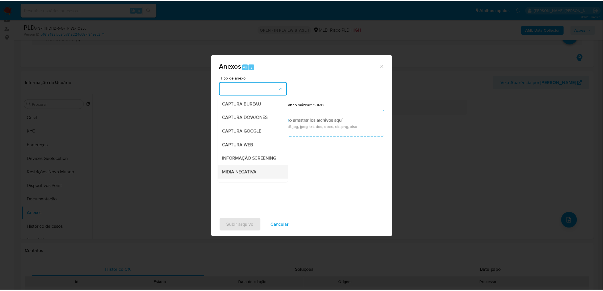
scroll to position [32, 0]
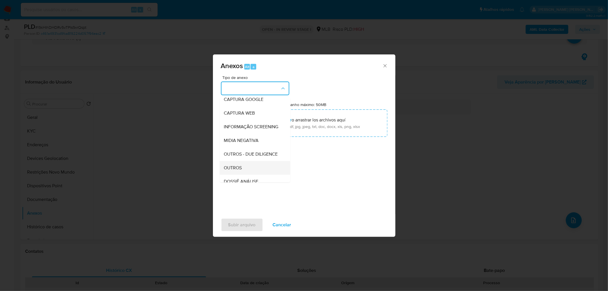
click at [234, 171] on span "OUTROS" at bounding box center [233, 168] width 18 height 6
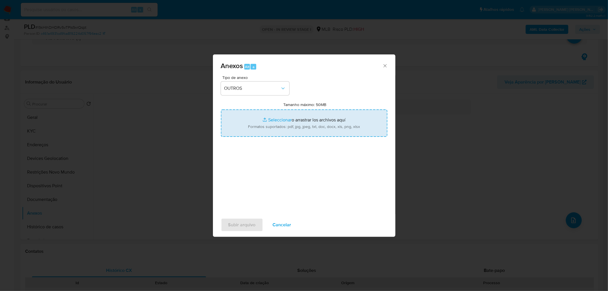
click at [283, 117] on input "Tamanho máximo: 50MB Seleccionar archivos" at bounding box center [304, 123] width 167 height 27
type input "C:\fakepath\Mulan 1936709769_2025_08_13_14_10_42.xlsx"
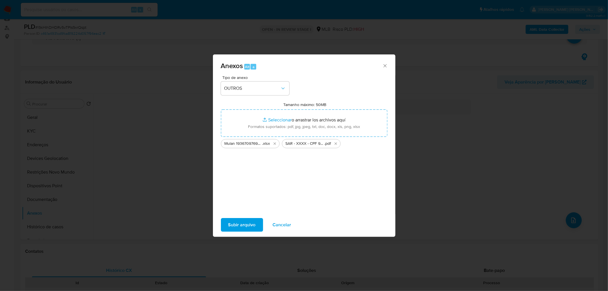
click at [241, 177] on span "Subir arquivo" at bounding box center [241, 225] width 27 height 13
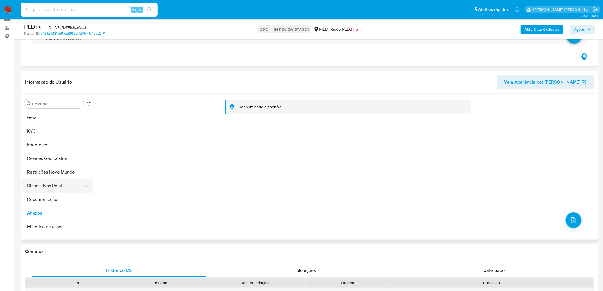
click at [51, 177] on button "Dispositivos Point" at bounding box center [55, 186] width 67 height 14
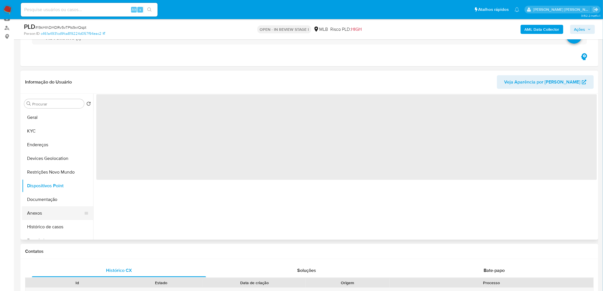
click at [40, 177] on button "Anexos" at bounding box center [55, 213] width 67 height 14
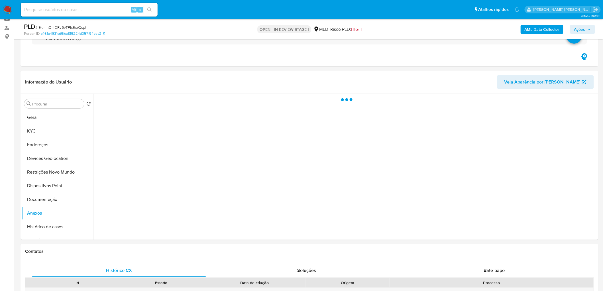
drag, startPoint x: 578, startPoint y: 30, endPoint x: 576, endPoint y: 35, distance: 5.1
click at [400, 30] on span "Ações" at bounding box center [580, 29] width 11 height 9
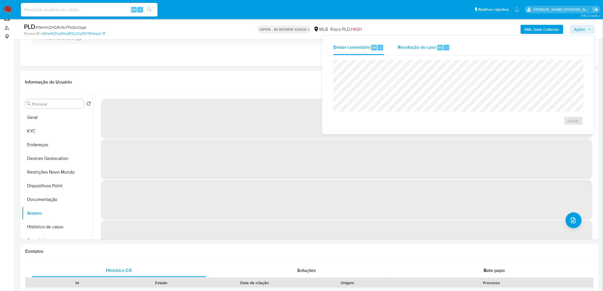
click at [400, 52] on div "Resolução do caso Alt r" at bounding box center [424, 47] width 52 height 15
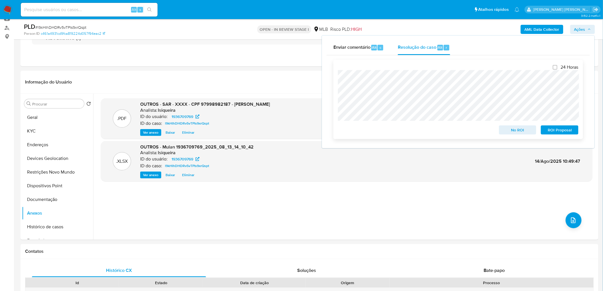
click at [400, 130] on span "ROI Proposal" at bounding box center [560, 130] width 30 height 8
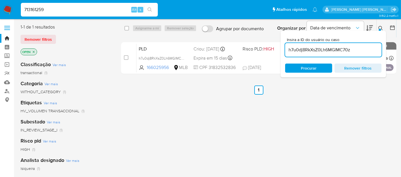
type input "713161259"
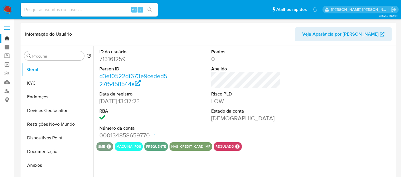
select select "10"
click at [6, 13] on img at bounding box center [8, 10] width 10 height 10
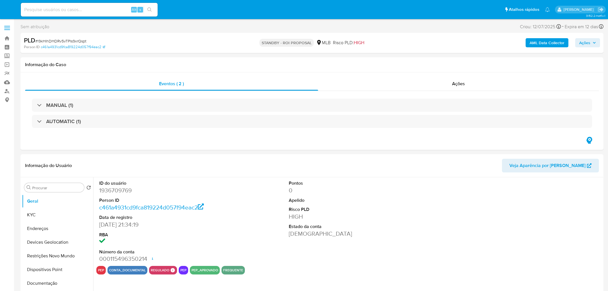
select select "10"
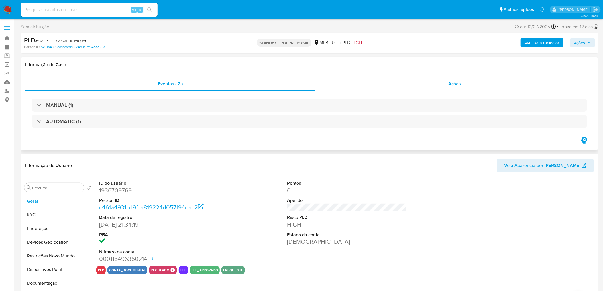
click at [442, 79] on div "Ações" at bounding box center [455, 84] width 279 height 14
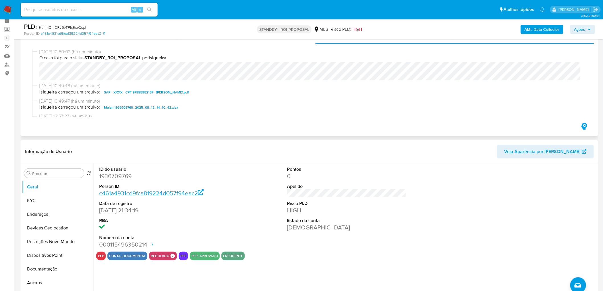
scroll to position [63, 0]
